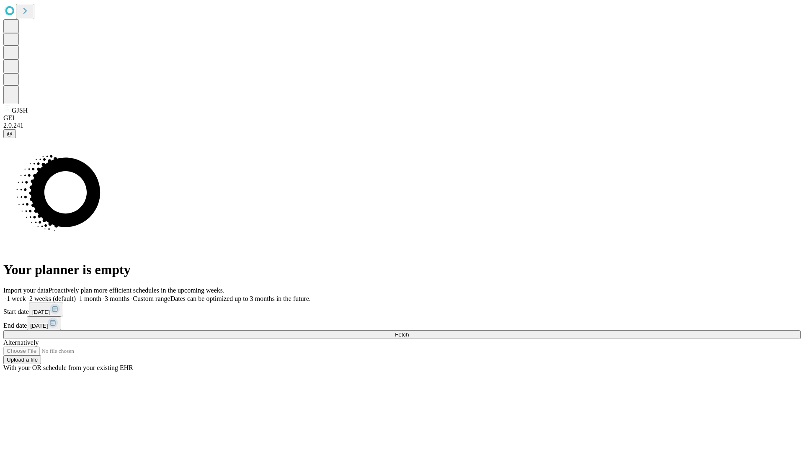
click at [409, 332] on span "Fetch" at bounding box center [402, 335] width 14 height 6
